Goal: Navigation & Orientation: Find specific page/section

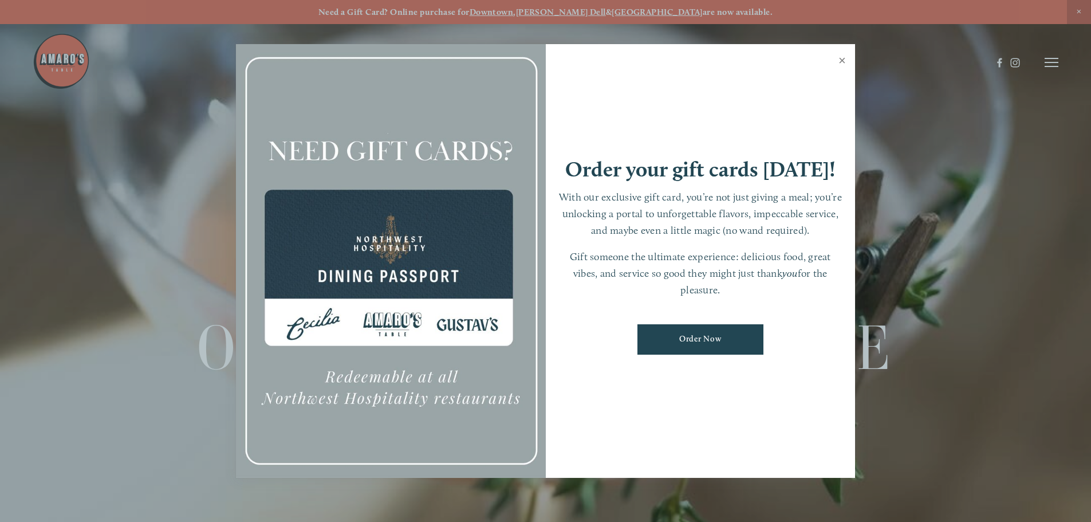
click at [839, 60] on link "Close" at bounding box center [842, 62] width 22 height 32
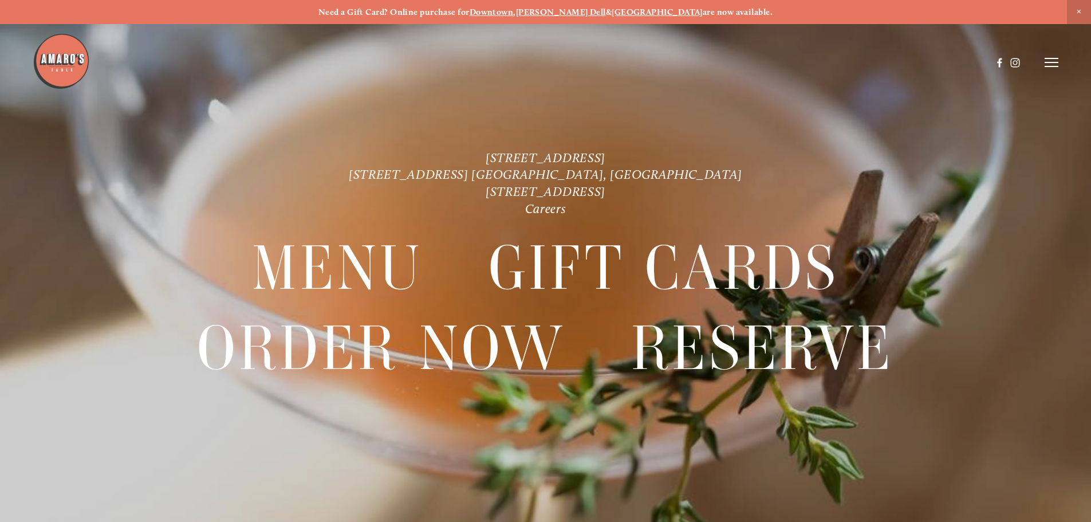
click at [1044, 62] on icon at bounding box center [1051, 62] width 14 height 10
click at [813, 67] on span "Menu" at bounding box center [810, 62] width 23 height 11
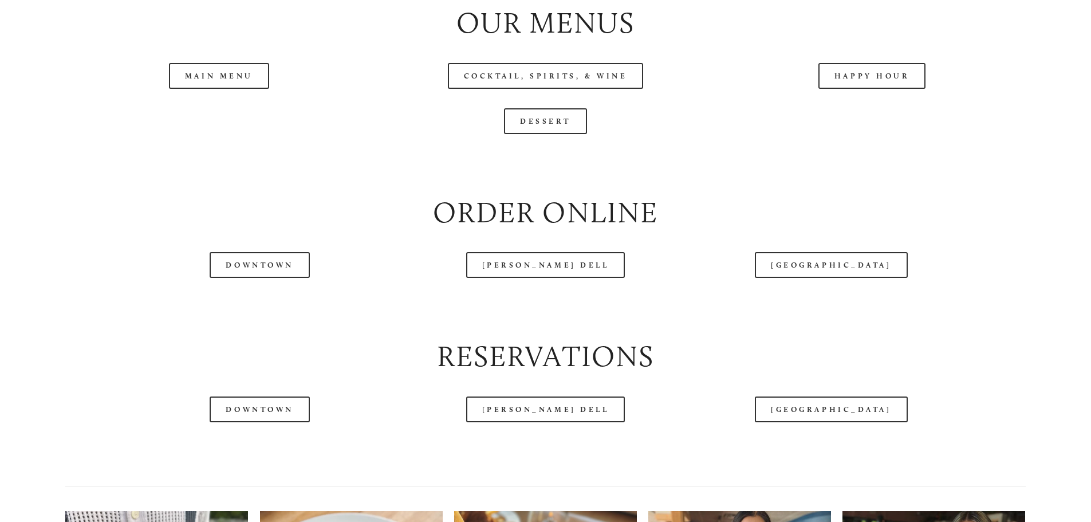
scroll to position [1374, 0]
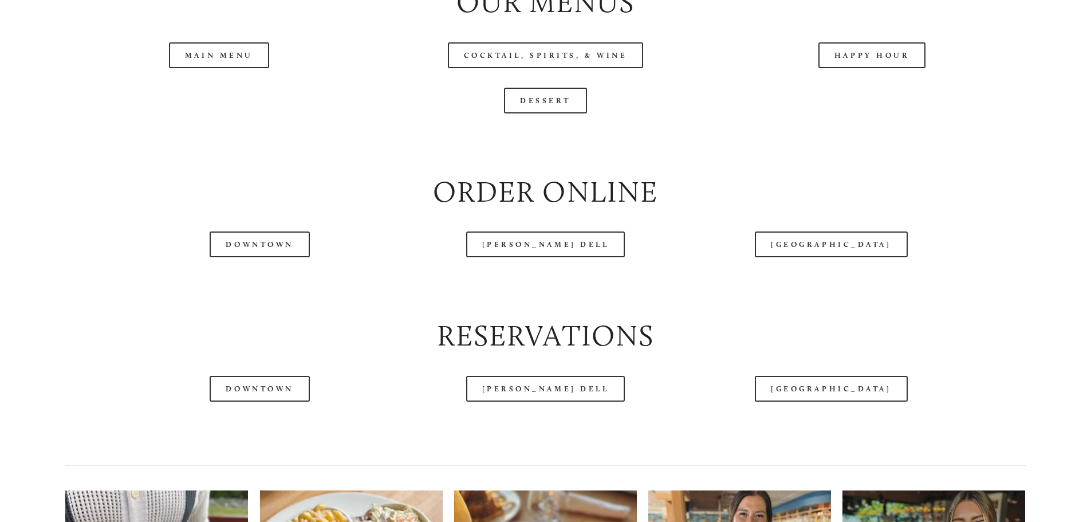
click at [222, 92] on header "Menu Order Now Visit Gallery 0" at bounding box center [545, 33] width 1025 height 125
click at [223, 96] on header "Menu Order Now Visit Gallery 0" at bounding box center [545, 33] width 1025 height 125
click at [228, 68] on link "Main Menu" at bounding box center [219, 55] width 100 height 26
click at [203, 94] on header "Menu Order Now Visit Gallery 0" at bounding box center [545, 33] width 1025 height 125
click at [224, 90] on header "Menu Order Now Visit Gallery 0" at bounding box center [545, 33] width 1025 height 125
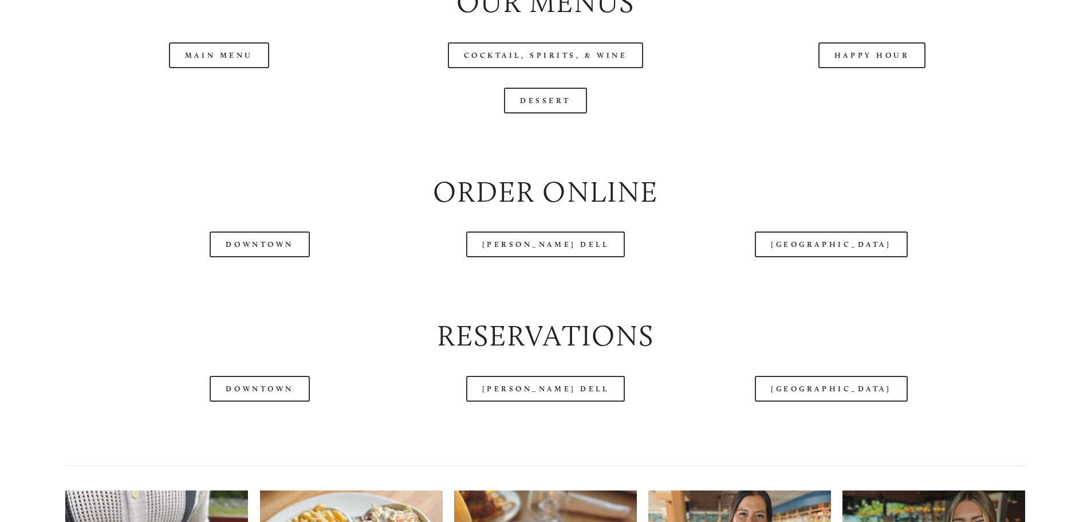
click at [222, 94] on header "Menu Order Now Visit Gallery 0" at bounding box center [545, 33] width 1025 height 125
click at [216, 68] on link "Main Menu" at bounding box center [219, 55] width 100 height 26
click at [206, 93] on header "Menu Order Now Visit Gallery 0" at bounding box center [545, 33] width 1025 height 125
click at [200, 68] on link "Main Menu" at bounding box center [219, 55] width 100 height 26
click at [920, 162] on div at bounding box center [545, 142] width 979 height 39
